Goal: Find contact information: Find contact information

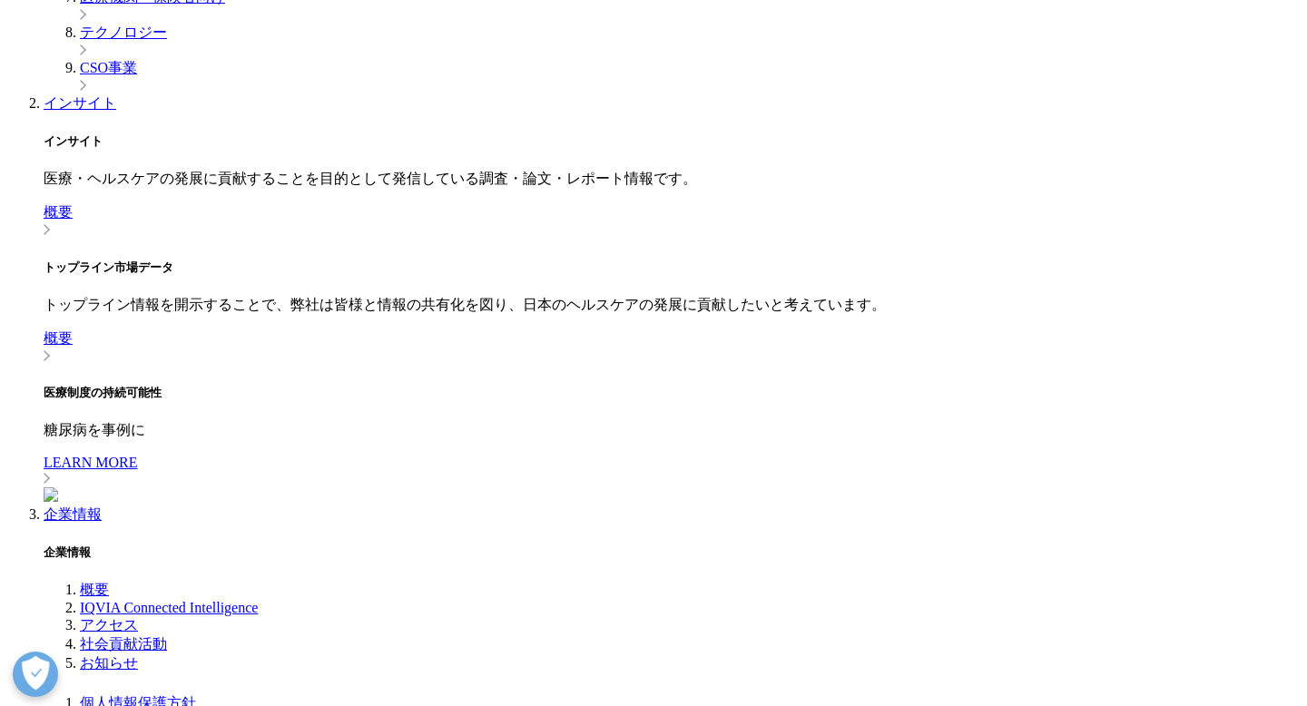
scroll to position [4588, 0]
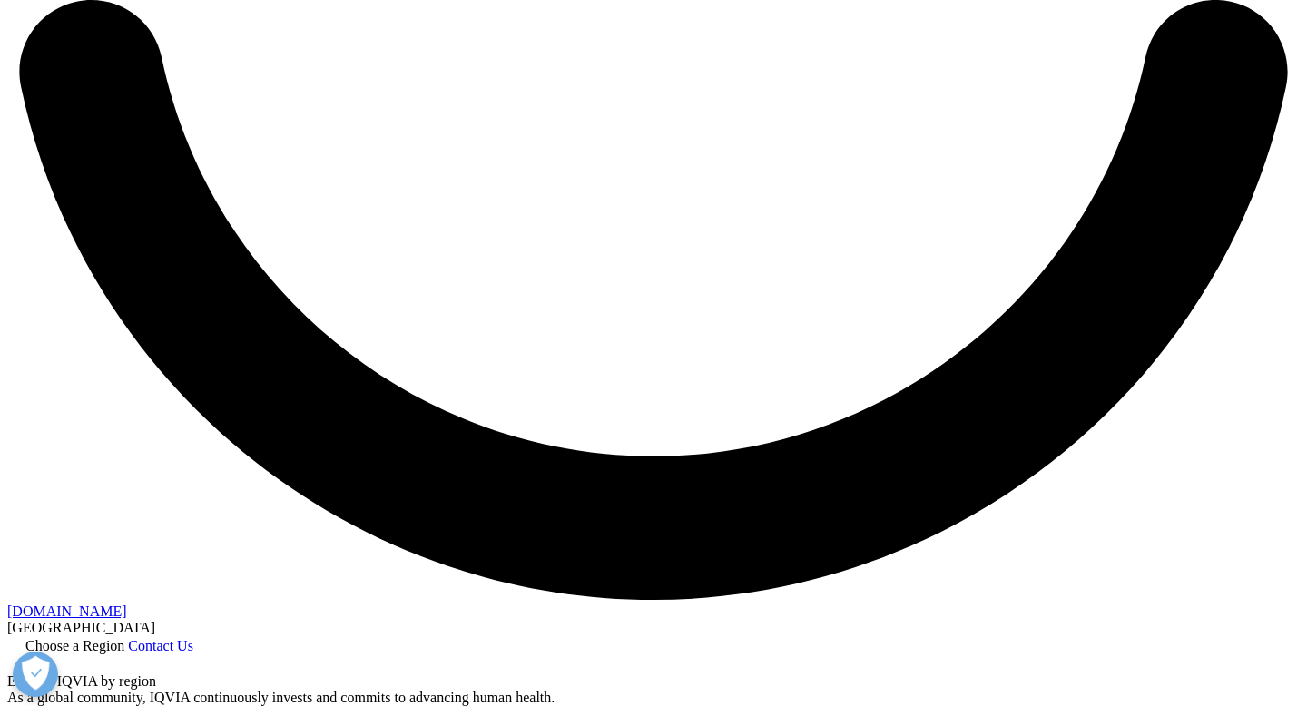
scroll to position [3031, 0]
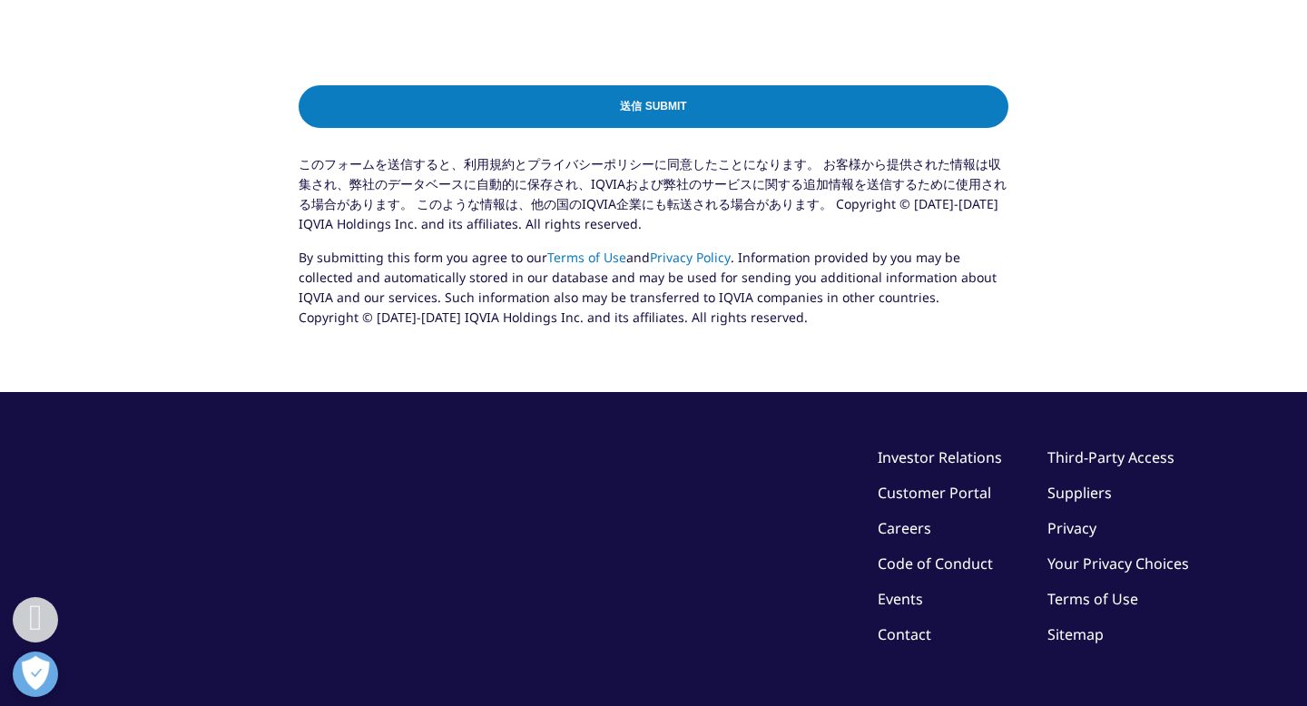
scroll to position [1071, 0]
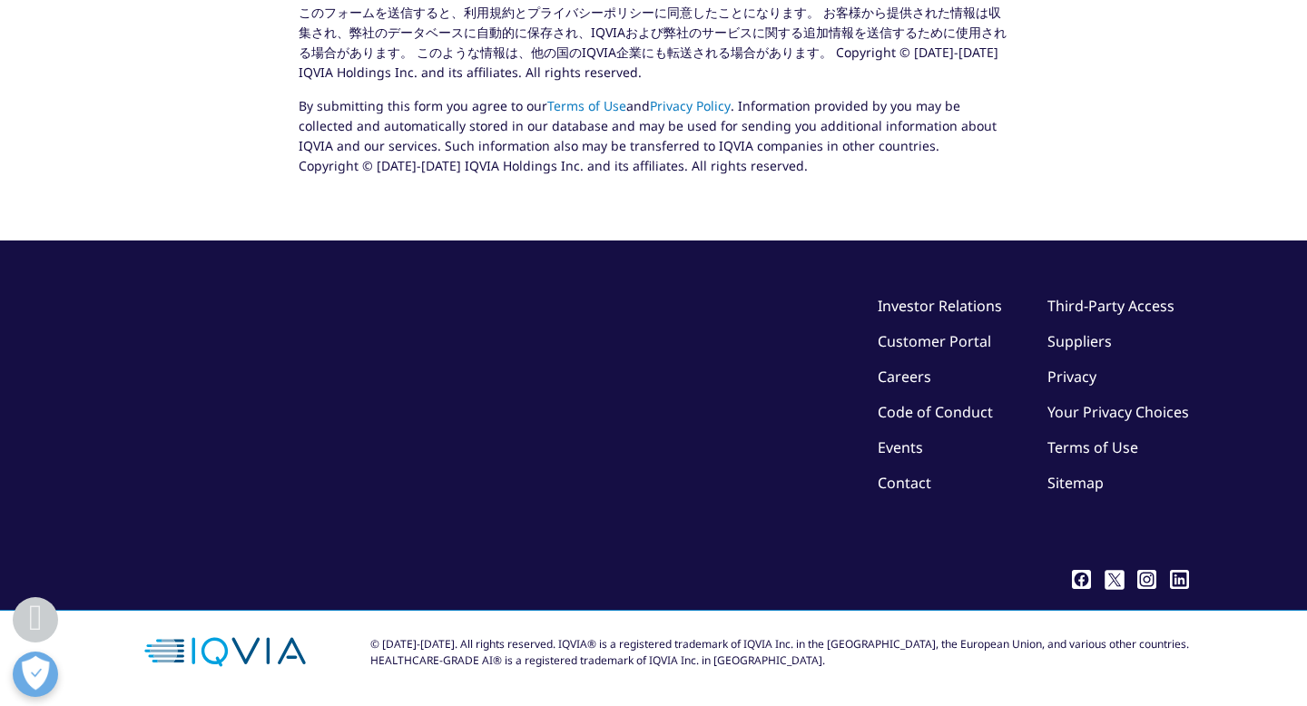
click at [927, 303] on link "Investor Relations" at bounding box center [940, 306] width 124 height 20
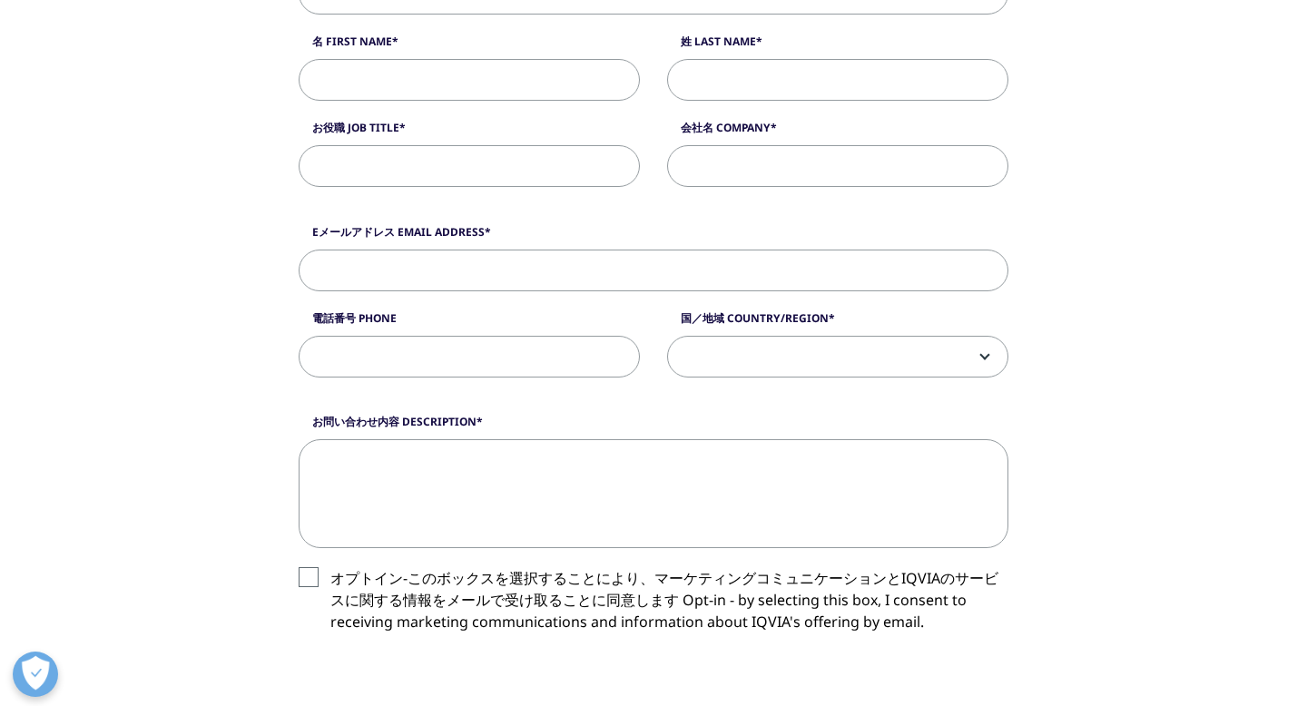
scroll to position [0, 0]
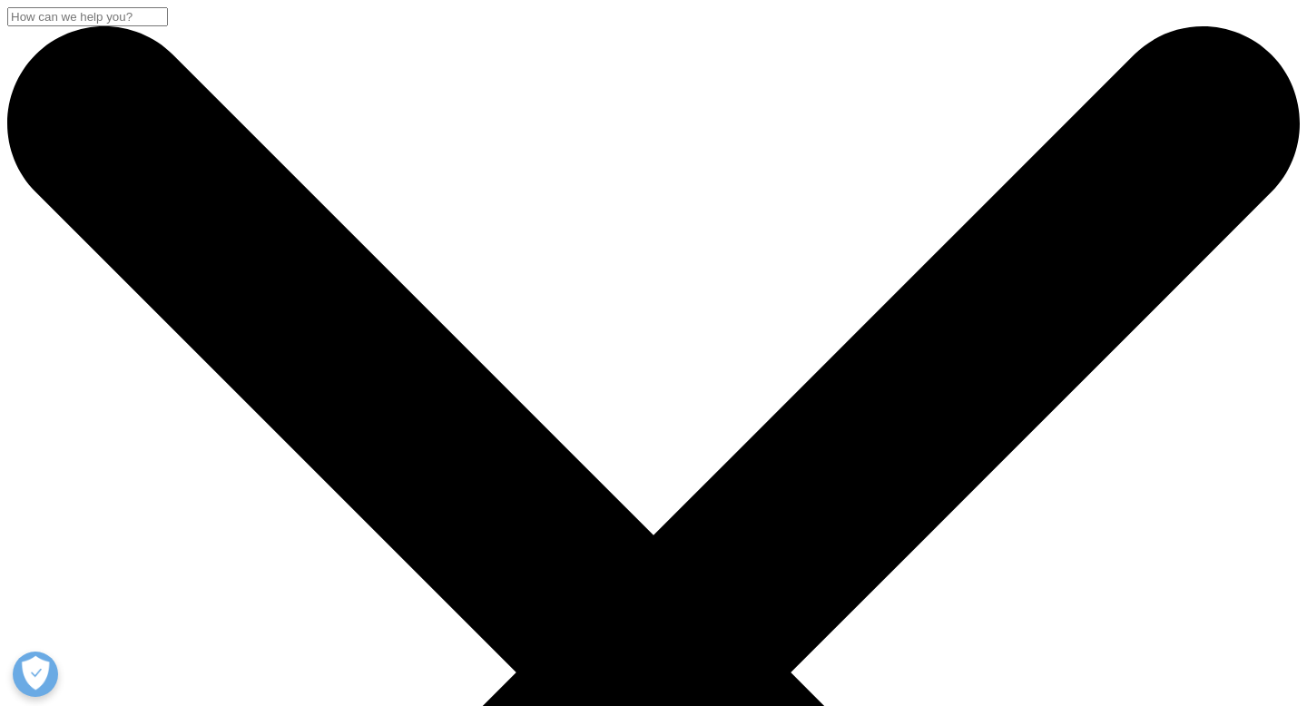
drag, startPoint x: 98, startPoint y: 207, endPoint x: 467, endPoint y: 234, distance: 370.4
copy h2 "IQVIAジャパン"
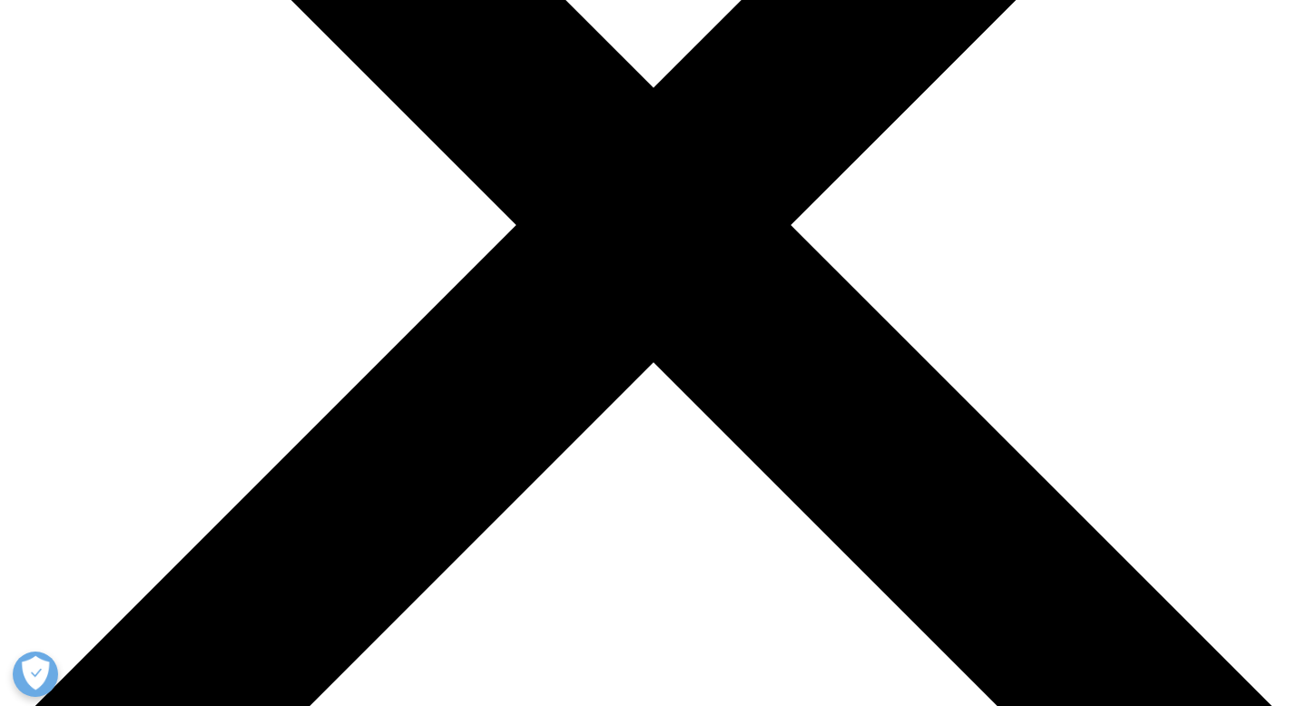
scroll to position [386, 0]
